Goal: Transaction & Acquisition: Purchase product/service

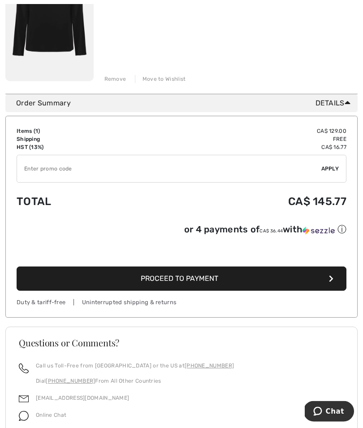
scroll to position [184, 0]
click at [236, 284] on button "Proceed to Payment" at bounding box center [182, 278] width 330 height 24
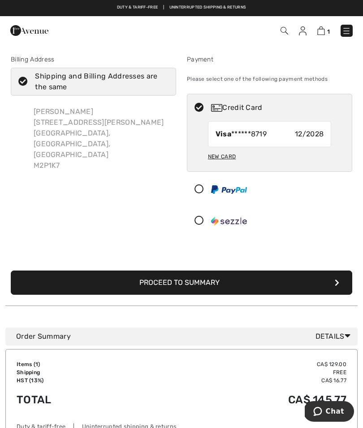
click at [225, 285] on button "Proceed to Summary" at bounding box center [181, 282] width 341 height 24
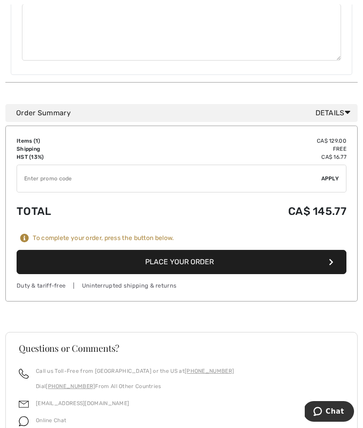
scroll to position [580, 0]
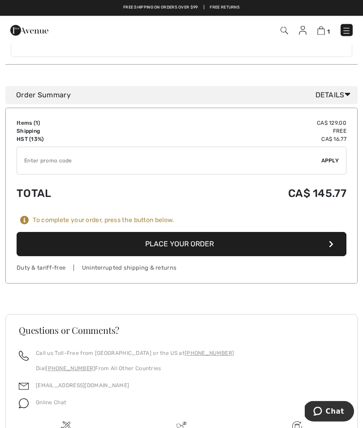
click at [217, 232] on button "Place Your Order" at bounding box center [182, 244] width 330 height 24
